Goal: Transaction & Acquisition: Book appointment/travel/reservation

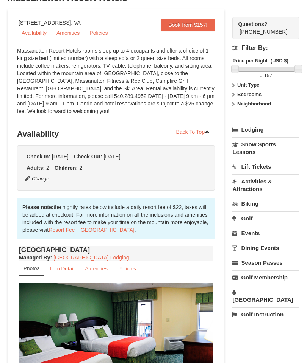
scroll to position [63, 0]
click at [38, 180] on button "Change" at bounding box center [37, 179] width 25 height 8
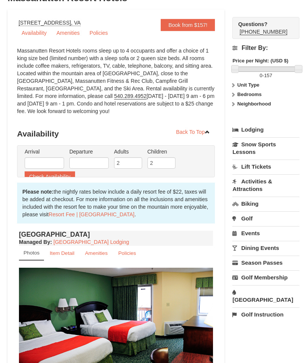
type input "[DATE]"
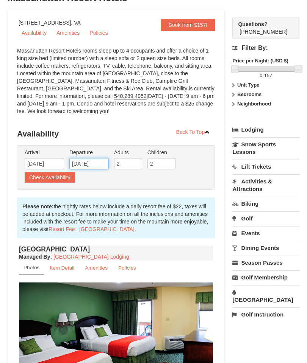
click at [91, 167] on input "[DATE]" at bounding box center [88, 163] width 39 height 11
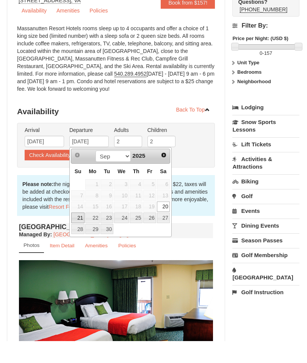
click at [79, 235] on link "21" at bounding box center [77, 240] width 13 height 11
type input "[DATE]"
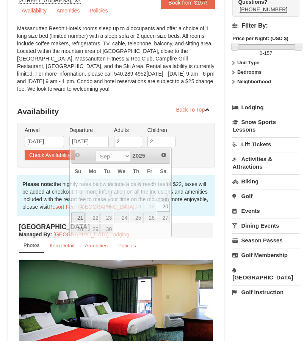
scroll to position [85, 0]
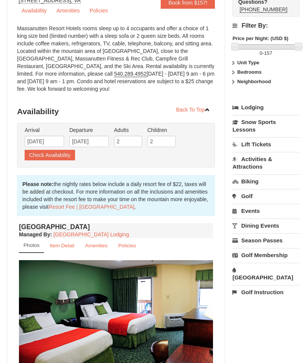
click at [48, 156] on button "Check Availability" at bounding box center [50, 155] width 50 height 11
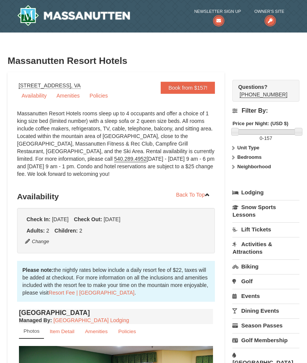
click at [270, 19] on icon at bounding box center [269, 20] width 11 height 11
click at [38, 229] on strong "Adults:" at bounding box center [35, 231] width 18 height 6
click at [30, 241] on button "Change" at bounding box center [37, 242] width 25 height 8
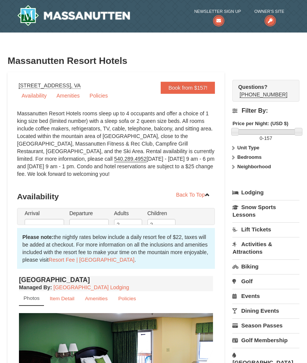
type input "[DATE]"
type input "09/21/2025"
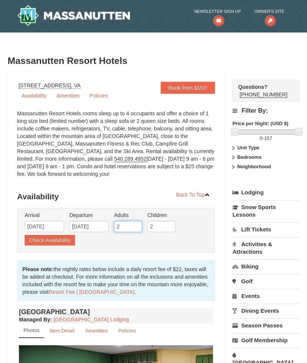
click at [125, 223] on input "2" at bounding box center [128, 226] width 28 height 11
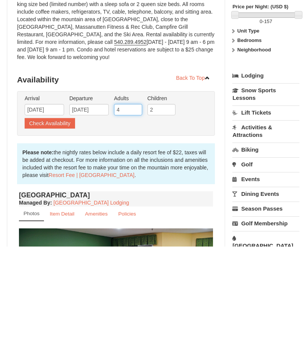
type input "4"
click at [43, 235] on button "Check Availability" at bounding box center [50, 240] width 50 height 11
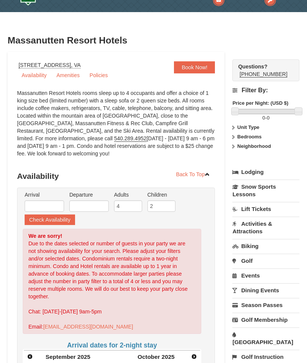
scroll to position [7, 0]
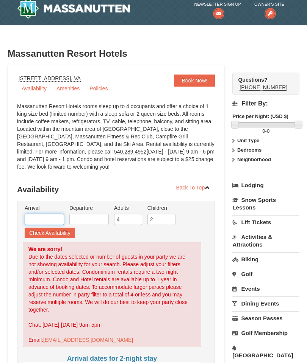
click at [40, 220] on input "text" at bounding box center [44, 219] width 39 height 11
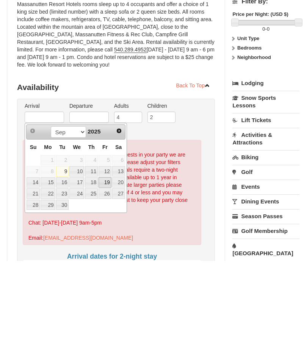
click at [106, 280] on link "19" at bounding box center [104, 285] width 13 height 11
type input "09/19/2025"
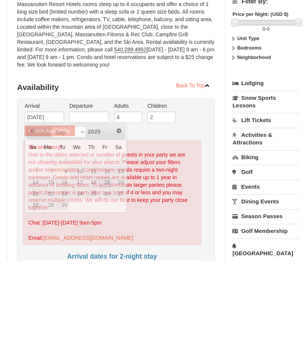
scroll to position [109, 0]
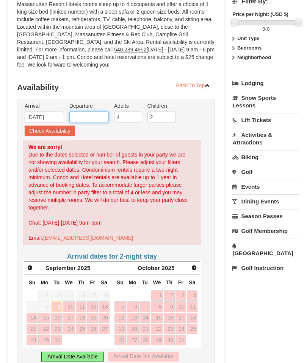
click at [81, 118] on input "text" at bounding box center [88, 117] width 39 height 11
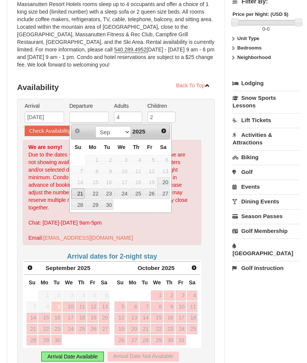
click at [78, 195] on link "21" at bounding box center [77, 194] width 13 height 11
type input "09/21/2025"
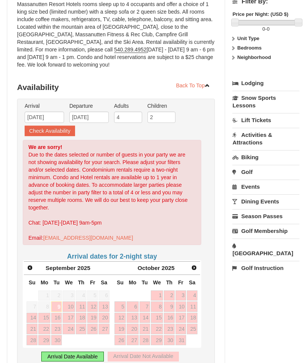
click at [41, 130] on button "Check Availability" at bounding box center [50, 131] width 50 height 11
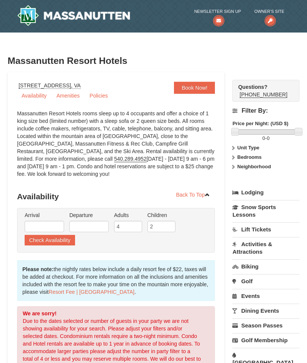
click at [186, 86] on link "Book Now!" at bounding box center [194, 88] width 41 height 12
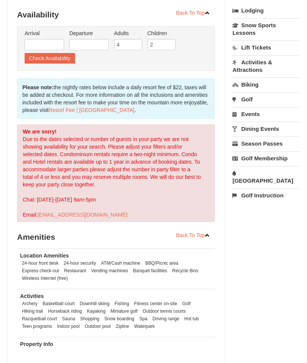
scroll to position [189, 0]
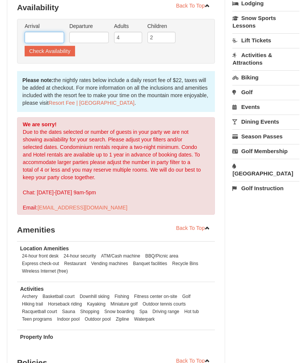
click at [34, 34] on input "text" at bounding box center [44, 37] width 39 height 11
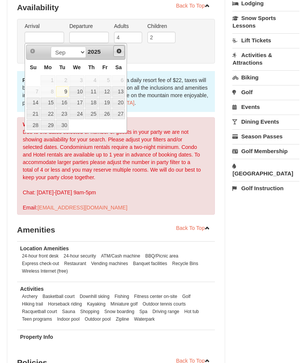
click at [118, 54] on link "Next" at bounding box center [118, 50] width 11 height 11
click at [117, 49] on span "Next" at bounding box center [119, 51] width 6 height 6
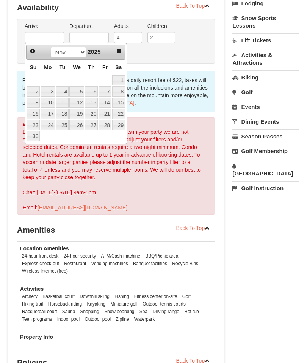
click at [115, 49] on link "Next" at bounding box center [119, 51] width 11 height 11
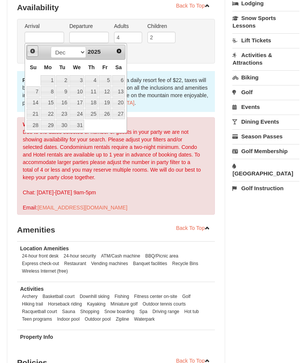
click at [34, 53] on span "Prev" at bounding box center [33, 51] width 6 height 6
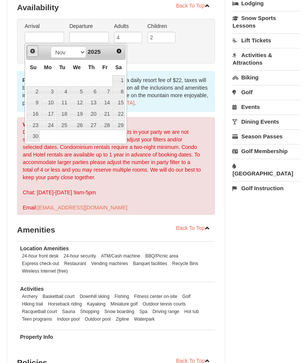
click at [28, 55] on link "Prev" at bounding box center [32, 50] width 11 height 11
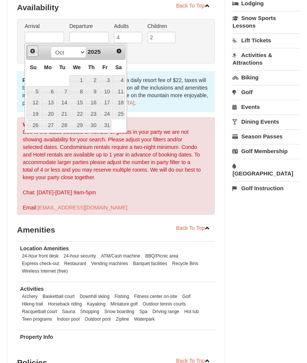
click at [32, 52] on span "Prev" at bounding box center [33, 51] width 6 height 6
click at [107, 101] on link "19" at bounding box center [104, 103] width 13 height 11
type input "[DATE]"
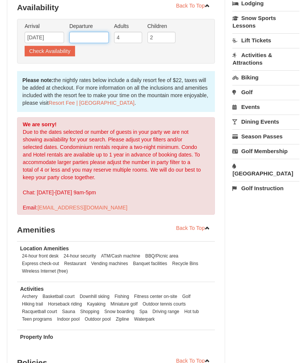
click at [82, 35] on input "text" at bounding box center [88, 37] width 39 height 11
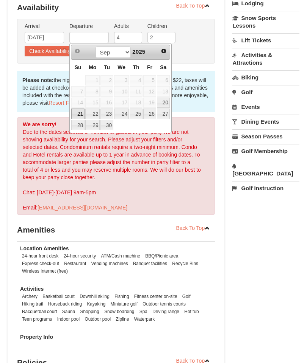
click at [77, 114] on link "21" at bounding box center [77, 114] width 13 height 11
type input "[DATE]"
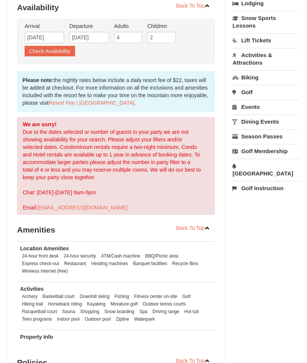
click at [42, 50] on button "Check Availability" at bounding box center [50, 51] width 50 height 11
click at [37, 37] on input "text" at bounding box center [44, 37] width 39 height 11
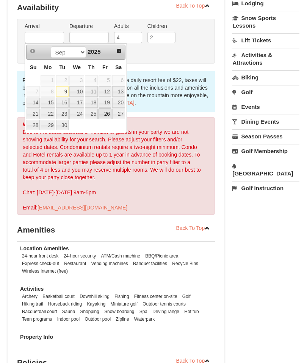
click at [106, 112] on link "26" at bounding box center [104, 114] width 13 height 11
type input "[DATE]"
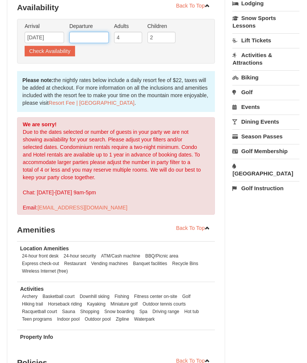
click at [87, 35] on input "text" at bounding box center [88, 37] width 39 height 11
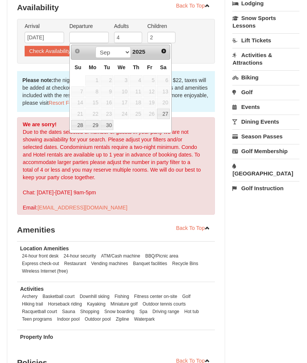
click at [76, 125] on link "28" at bounding box center [77, 125] width 13 height 11
type input "[DATE]"
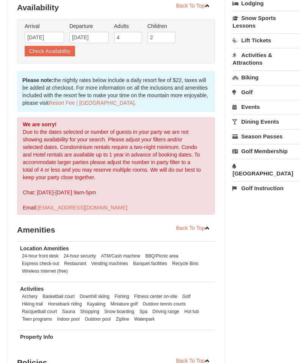
click at [50, 49] on button "Check Availability" at bounding box center [50, 51] width 50 height 11
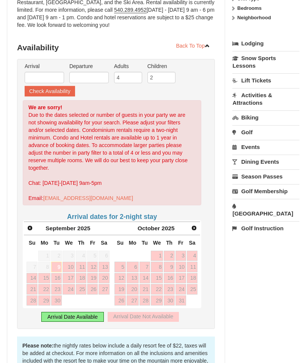
scroll to position [164, 0]
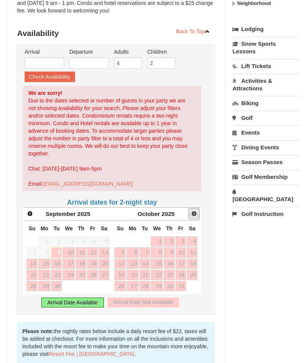
click at [192, 216] on span "Next" at bounding box center [194, 214] width 6 height 6
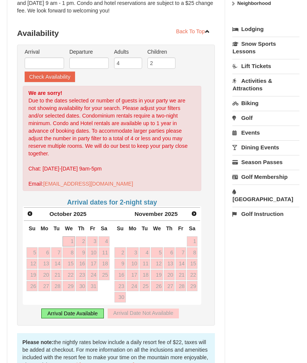
click at [193, 209] on link "Next" at bounding box center [194, 214] width 11 height 11
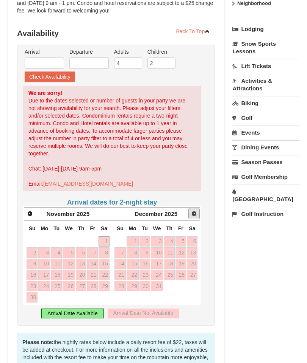
click at [189, 213] on link "Next" at bounding box center [193, 213] width 11 height 11
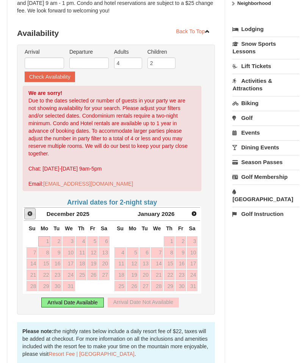
click at [31, 213] on span "Prev" at bounding box center [30, 214] width 6 height 6
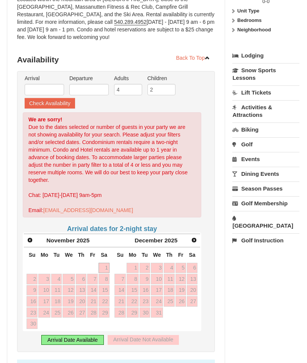
scroll to position [137, 0]
click at [28, 242] on span "Prev" at bounding box center [30, 240] width 6 height 6
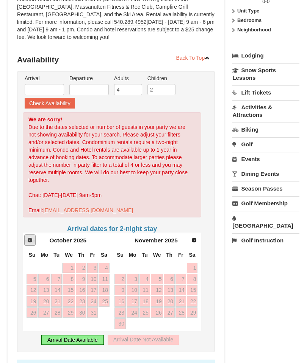
click at [28, 243] on span "Prev" at bounding box center [30, 240] width 6 height 6
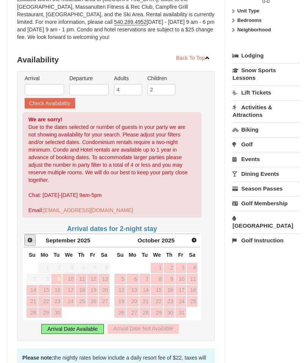
click at [28, 246] on link "Prev" at bounding box center [29, 240] width 11 height 11
click at [129, 87] on input "4" at bounding box center [128, 89] width 28 height 11
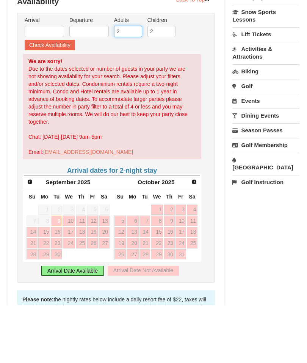
type input "2"
click at [44, 84] on input "text" at bounding box center [44, 89] width 39 height 11
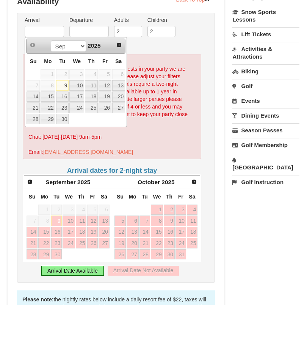
click at [107, 150] on link "19" at bounding box center [104, 155] width 13 height 11
type input "[DATE]"
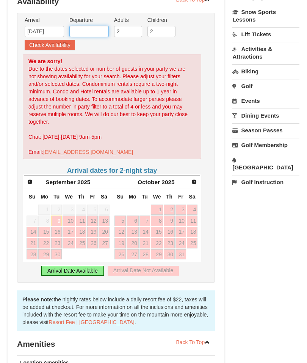
click at [87, 29] on input "text" at bounding box center [88, 31] width 39 height 11
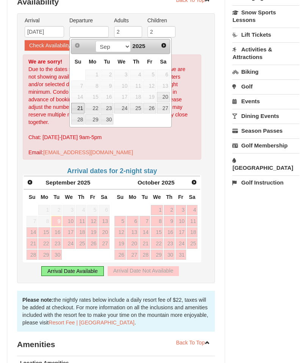
click at [79, 108] on link "21" at bounding box center [77, 108] width 13 height 11
type input "[DATE]"
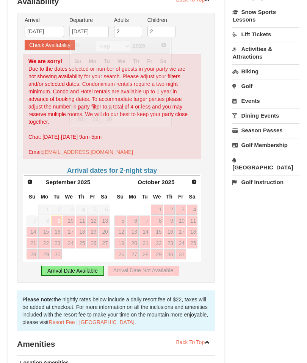
scroll to position [195, 0]
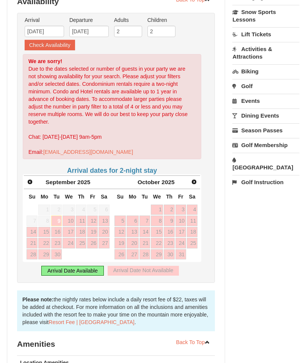
click at [45, 45] on button "Check Availability" at bounding box center [50, 45] width 50 height 11
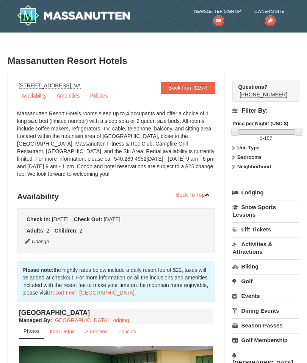
click at [251, 194] on link "Lodging" at bounding box center [265, 193] width 67 height 14
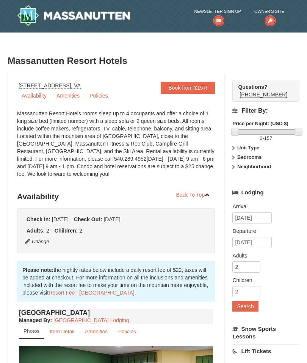
click at [67, 94] on link "Amenities" at bounding box center [68, 95] width 32 height 11
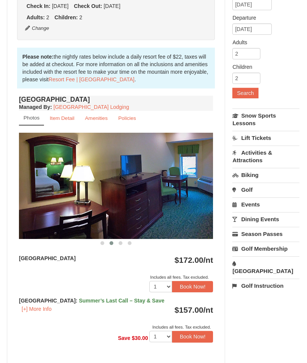
scroll to position [219, 0]
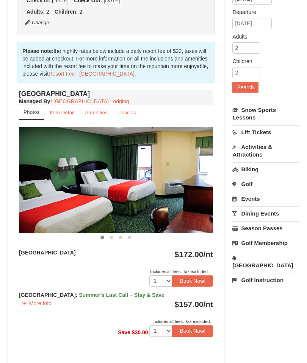
click at [40, 304] on button "[+] More Info" at bounding box center [36, 303] width 35 height 8
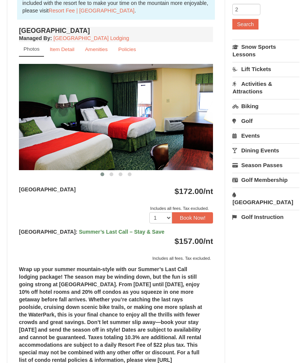
scroll to position [283, 0]
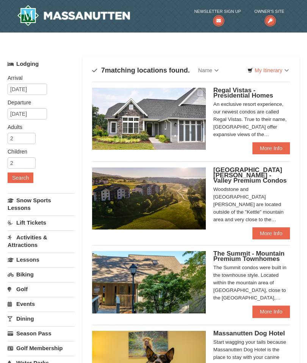
scroll to position [416, 0]
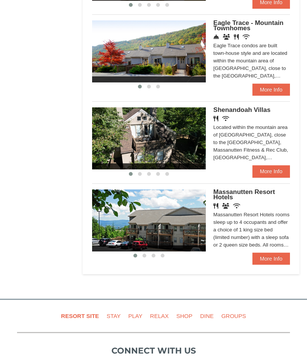
click at [267, 258] on link "More Info" at bounding box center [270, 259] width 37 height 12
click at [137, 316] on link "Play" at bounding box center [135, 316] width 20 height 17
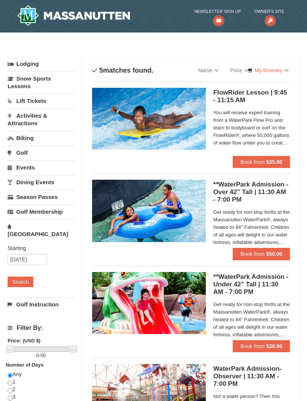
click at [165, 204] on img at bounding box center [149, 211] width 114 height 62
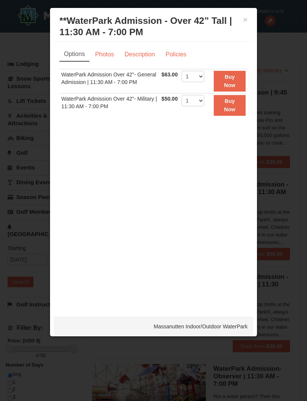
click at [246, 17] on button "×" at bounding box center [245, 20] width 5 height 8
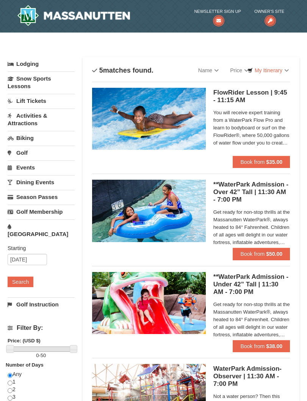
click at [27, 62] on link "Lodging" at bounding box center [41, 64] width 67 height 14
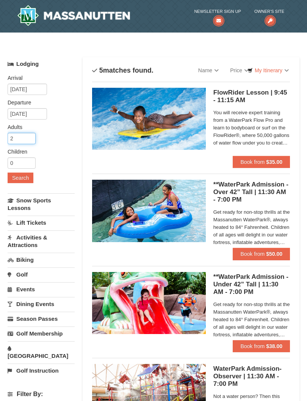
click at [21, 136] on input "2" at bounding box center [22, 138] width 28 height 11
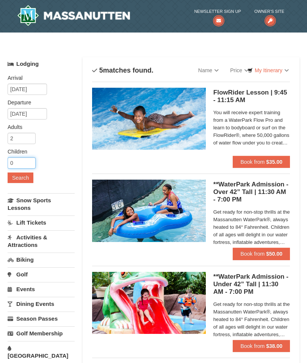
click at [20, 161] on input "0" at bounding box center [22, 162] width 28 height 11
type input "02"
click at [21, 178] on button "Search" at bounding box center [21, 178] width 26 height 11
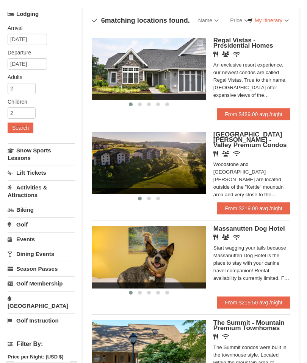
scroll to position [50, 0]
click at [257, 165] on div "Woodstone and Woodstone Casa de Campo are located outside of the "Kettle" mount…" at bounding box center [251, 180] width 76 height 38
click at [125, 265] on img at bounding box center [149, 257] width 114 height 62
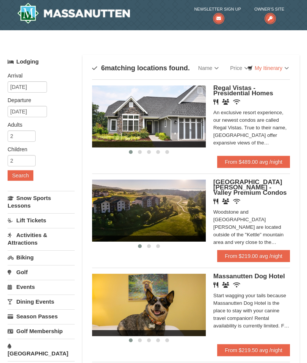
scroll to position [0, 0]
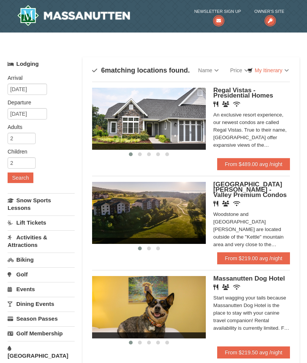
click at [124, 116] on img at bounding box center [149, 119] width 114 height 62
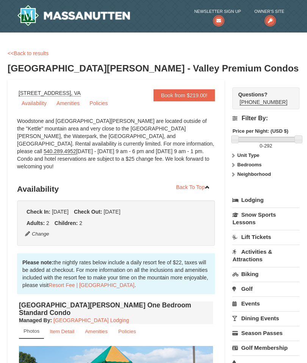
click at [237, 156] on strong "Unit Type" at bounding box center [248, 156] width 22 height 6
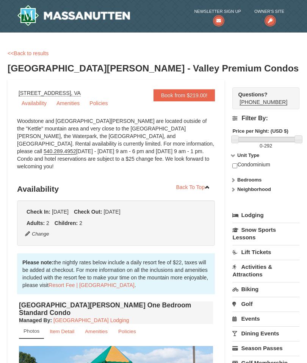
click at [233, 179] on icon at bounding box center [232, 180] width 5 height 5
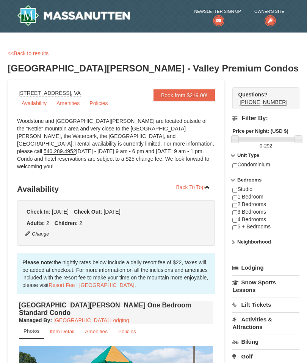
click at [234, 207] on input "checkbox" at bounding box center [234, 205] width 5 height 5
checkbox input "true"
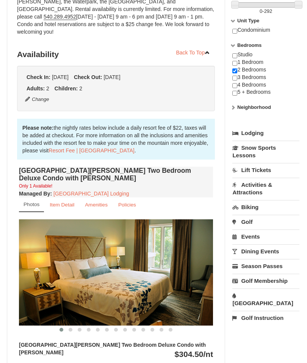
scroll to position [135, 0]
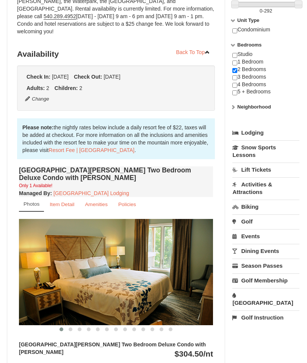
click at [112, 276] on img at bounding box center [116, 272] width 194 height 106
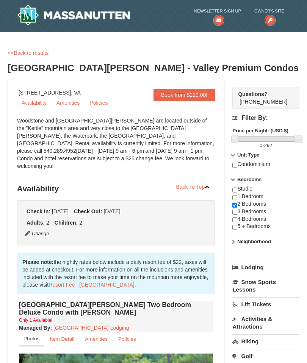
scroll to position [0, 0]
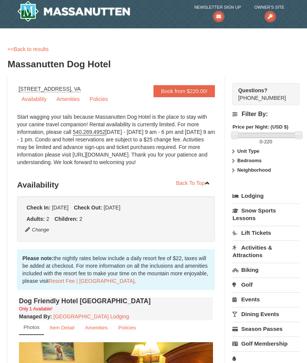
scroll to position [4, 0]
click at [36, 231] on button "Change" at bounding box center [37, 230] width 25 height 8
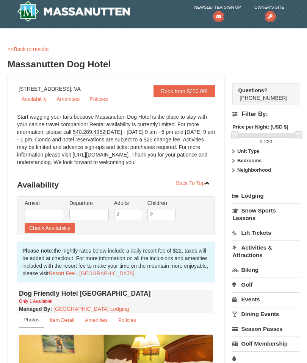
type input "[DATE]"
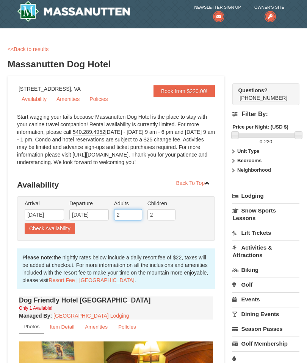
click at [124, 213] on input "2" at bounding box center [128, 214] width 28 height 11
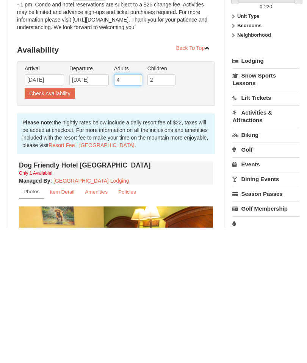
type input "4"
click at [36, 224] on button "Check Availability" at bounding box center [50, 229] width 50 height 11
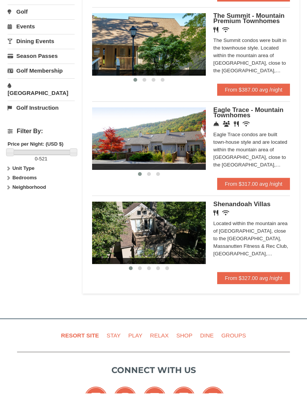
scroll to position [255, 0]
click at [131, 209] on img at bounding box center [149, 240] width 114 height 62
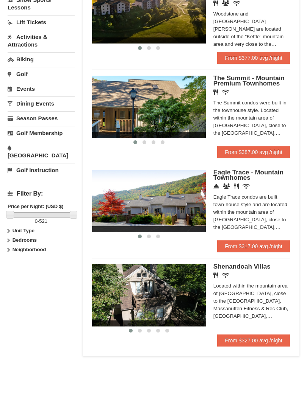
click at [150, 208] on img at bounding box center [149, 239] width 114 height 62
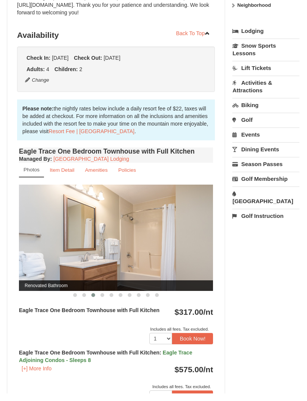
scroll to position [162, 0]
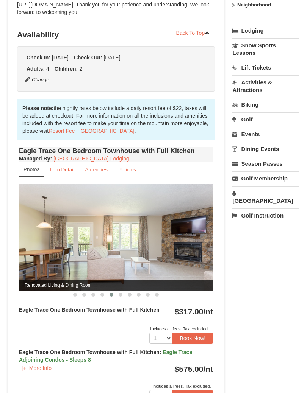
click at [115, 256] on img at bounding box center [116, 245] width 194 height 106
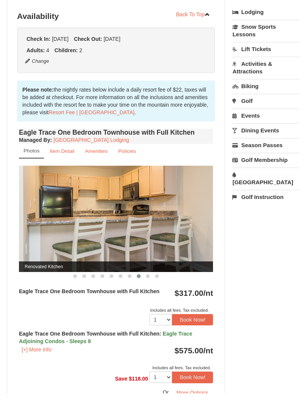
scroll to position [202, 0]
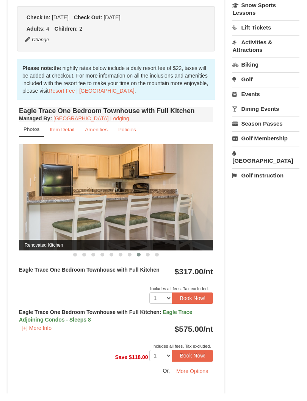
click at [19, 274] on div "Eagle Trace One Bedroom Townhouse with Full Kitchen $317.00 /nt Includes all fe…" at bounding box center [116, 295] width 194 height 42
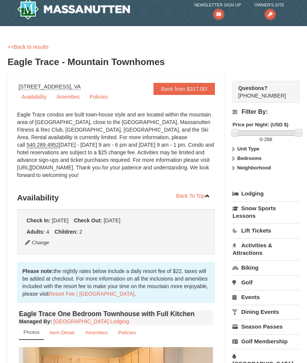
scroll to position [0, 0]
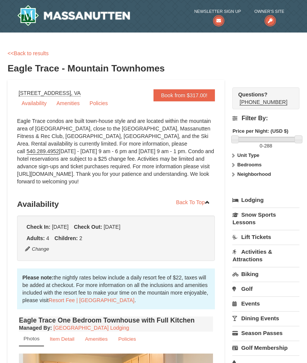
click at [244, 201] on link "Lodging" at bounding box center [265, 200] width 67 height 14
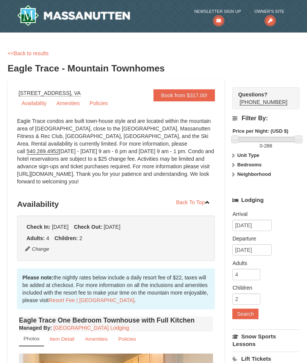
click at [239, 313] on button "Search" at bounding box center [245, 314] width 26 height 11
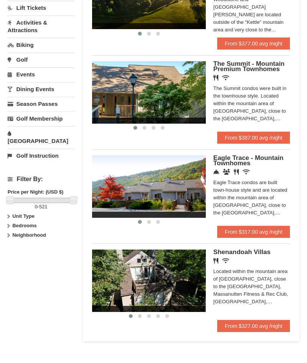
scroll to position [215, 0]
click at [154, 191] on img at bounding box center [149, 187] width 114 height 62
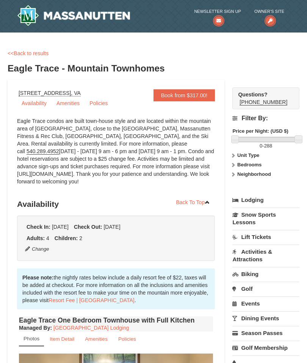
click at [239, 164] on strong "Bedrooms" at bounding box center [249, 165] width 24 height 6
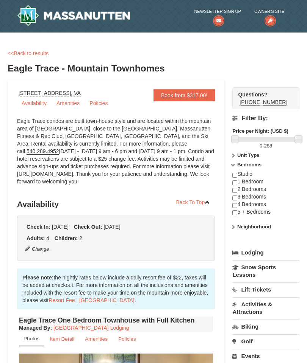
click at [233, 190] on input "checkbox" at bounding box center [234, 190] width 5 height 5
checkbox input "true"
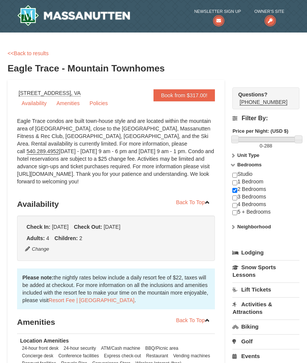
click at [34, 104] on link "Availability" at bounding box center [34, 103] width 34 height 11
click at [184, 202] on link "Back To Top" at bounding box center [193, 202] width 44 height 11
click at [34, 103] on link "Availability" at bounding box center [34, 103] width 34 height 11
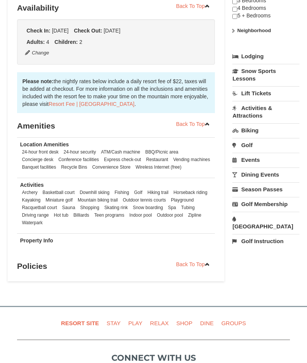
scroll to position [197, 0]
click at [83, 106] on link "Resort Fee | Massanutten Resort" at bounding box center [91, 104] width 86 height 6
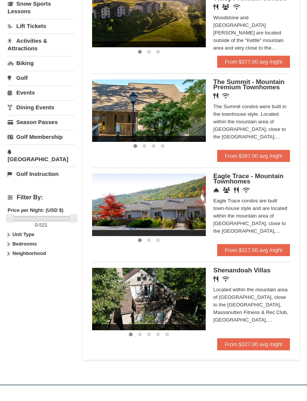
scroll to position [190, 0]
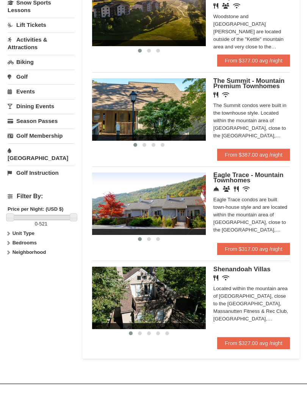
click at [225, 251] on link "From $317.00 avg /night" at bounding box center [253, 257] width 73 height 12
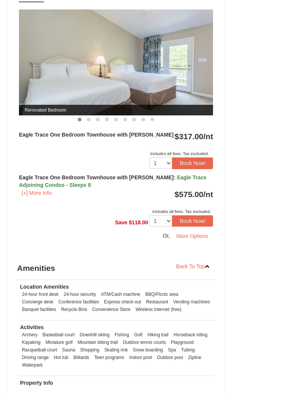
scroll to position [624, 0]
click at [182, 238] on button "More Options" at bounding box center [192, 243] width 42 height 11
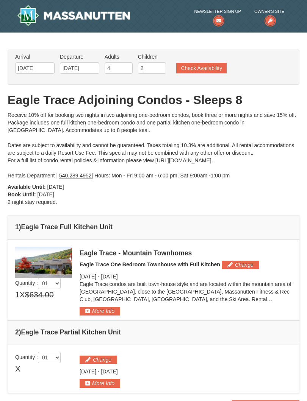
click at [201, 69] on button "Check Availability" at bounding box center [201, 68] width 50 height 11
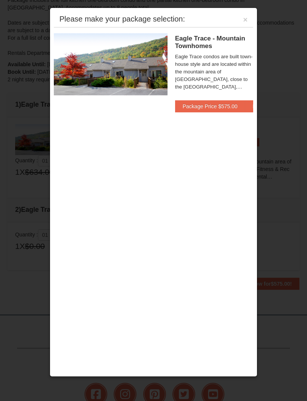
scroll to position [122, 0]
click at [127, 61] on img at bounding box center [111, 64] width 114 height 62
click at [241, 17] on div "Please make your package selection: ×" at bounding box center [153, 20] width 199 height 16
click at [243, 17] on button "×" at bounding box center [245, 20] width 5 height 8
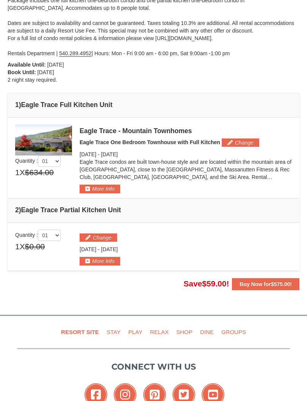
click at [90, 190] on button "More Info" at bounding box center [99, 189] width 41 height 8
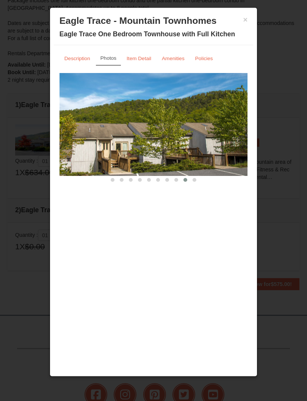
click at [246, 20] on button "×" at bounding box center [245, 20] width 5 height 8
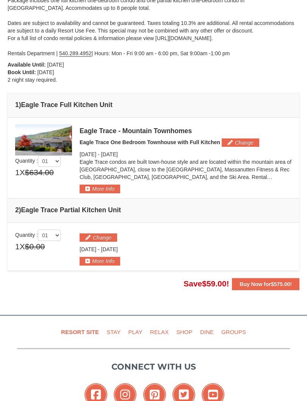
click at [95, 187] on button "More Info" at bounding box center [99, 189] width 41 height 8
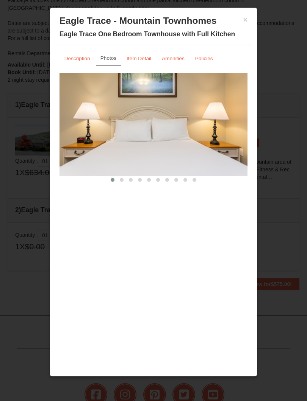
click at [140, 57] on small "Item Detail" at bounding box center [138, 59] width 25 height 6
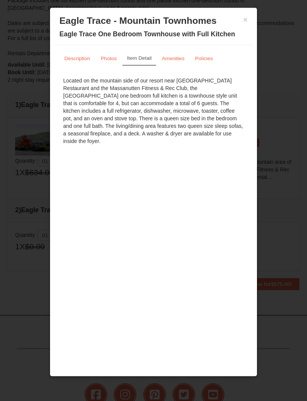
click at [72, 114] on div "Located on the mountain side of our resort near Campfire Grill Restaurant and t…" at bounding box center [153, 111] width 188 height 76
click at [120, 115] on div "Located on the mountain side of our resort near Campfire Grill Restaurant and t…" at bounding box center [153, 111] width 188 height 76
click at [154, 117] on div "Located on the mountain side of our resort near Campfire Grill Restaurant and t…" at bounding box center [153, 111] width 188 height 76
click at [198, 215] on div "Description Photos Item Detail Amenities Policies Eagle Trace - Mountain Townho…" at bounding box center [153, 195] width 199 height 300
click at [246, 21] on button "×" at bounding box center [245, 20] width 5 height 8
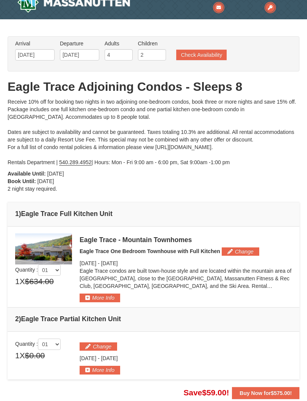
scroll to position [0, 0]
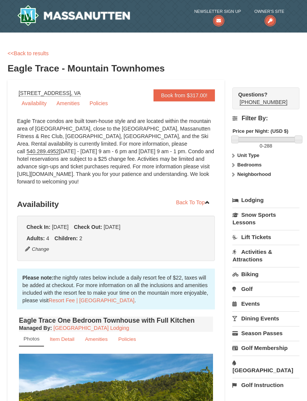
click at [243, 199] on link "Lodging" at bounding box center [265, 200] width 67 height 14
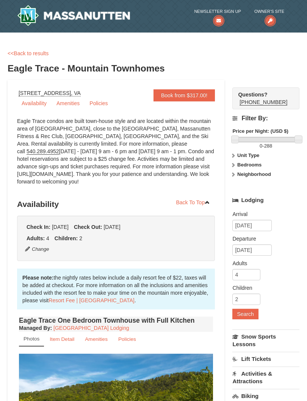
click at [240, 314] on button "Search" at bounding box center [245, 314] width 26 height 11
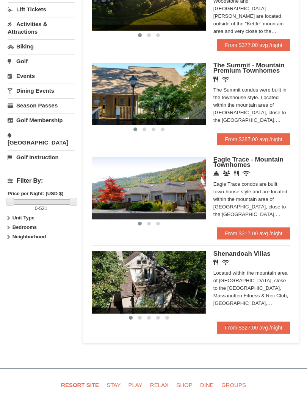
scroll to position [209, 0]
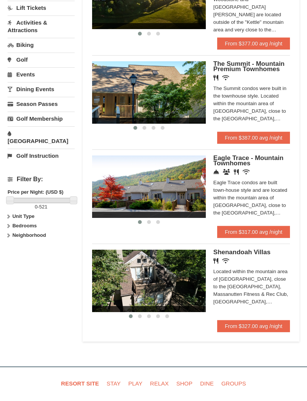
click at [130, 287] on img at bounding box center [149, 287] width 114 height 62
